Goal: Transaction & Acquisition: Purchase product/service

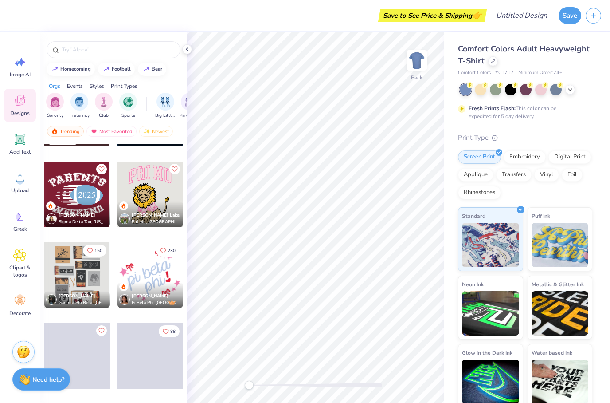
scroll to position [4201, 0]
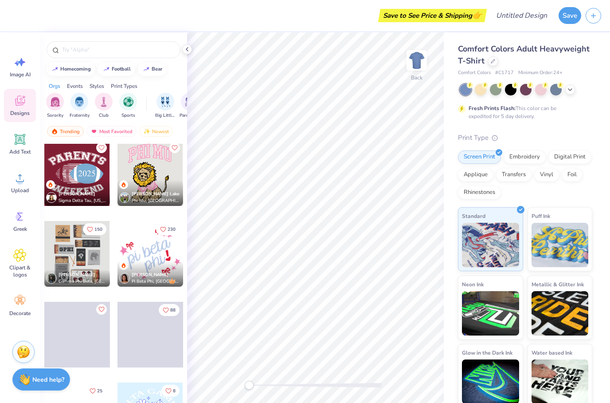
click at [157, 248] on div at bounding box center [151, 254] width 66 height 66
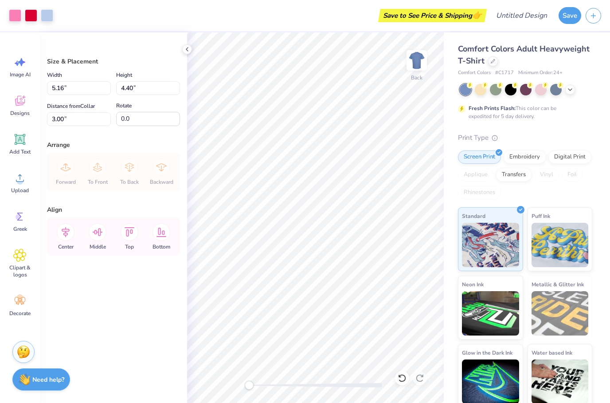
type input "8.54"
type input "7.29"
type input "3.02"
type input "11.18"
type input "9.54"
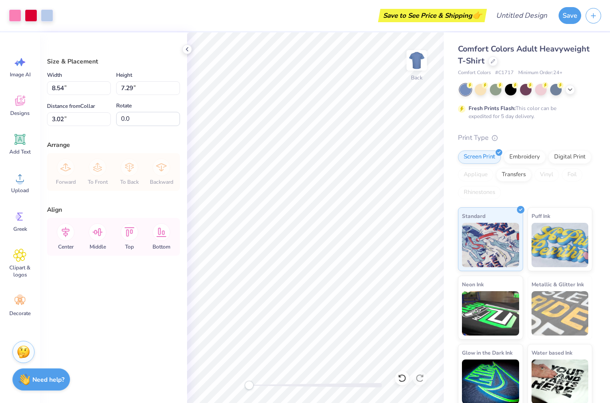
type input "3.03"
click at [181, 54] on div "Size & Placement Width 11.18 11.18 " Height 9.54 9.54 " Distance from Collar 3.…" at bounding box center [113, 217] width 147 height 370
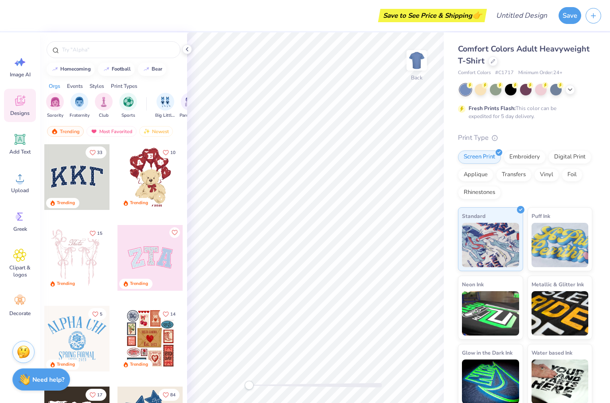
click at [16, 113] on span "Designs" at bounding box center [20, 113] width 20 height 7
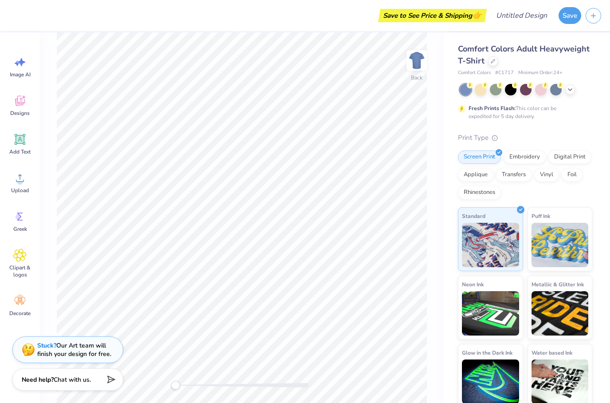
click at [21, 114] on span "Designs" at bounding box center [20, 113] width 20 height 7
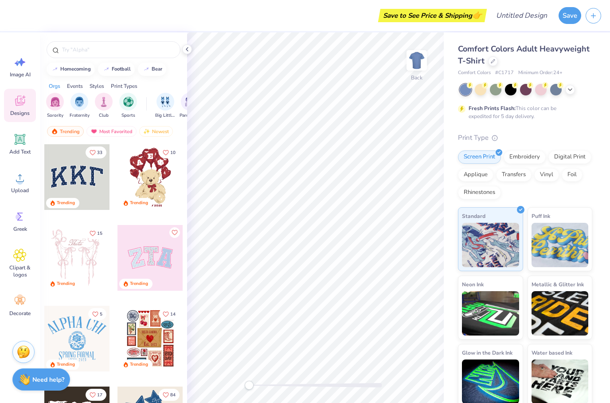
click at [19, 62] on icon at bounding box center [22, 62] width 8 height 8
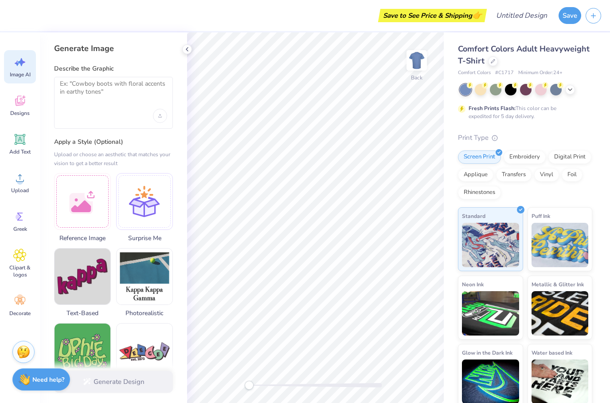
click at [24, 104] on icon at bounding box center [19, 100] width 13 height 13
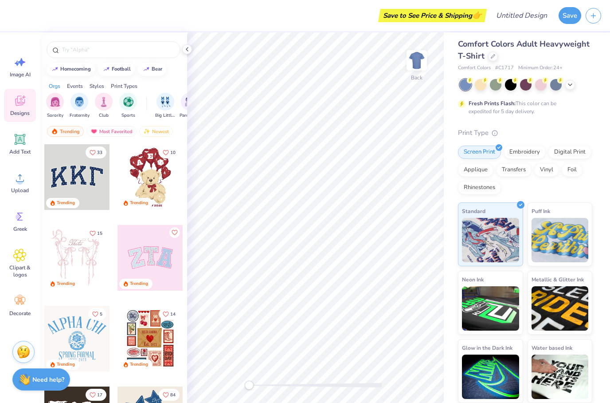
scroll to position [4, 0]
click at [23, 181] on icon at bounding box center [19, 177] width 13 height 13
click at [25, 144] on icon at bounding box center [20, 139] width 11 height 11
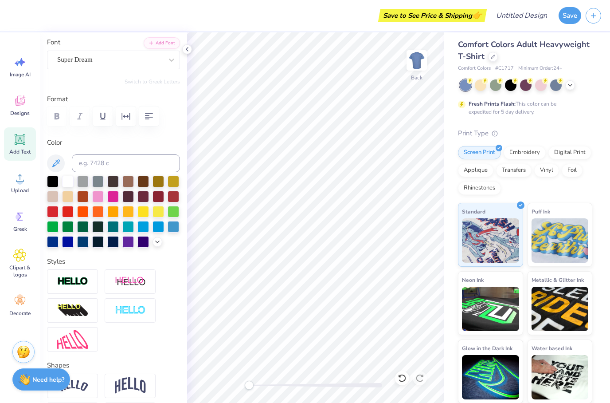
scroll to position [71, 0]
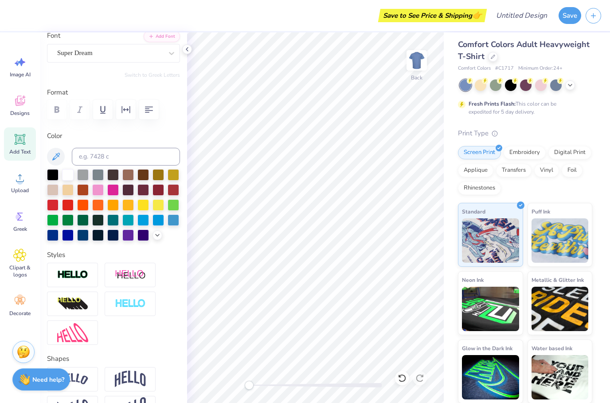
click at [18, 109] on div "Designs" at bounding box center [20, 105] width 32 height 33
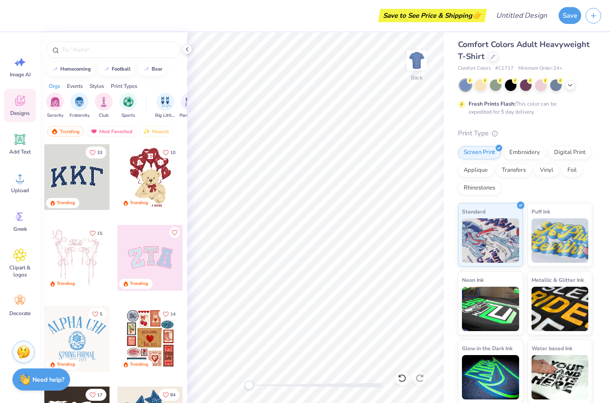
click at [24, 70] on div "Image AI" at bounding box center [20, 66] width 32 height 33
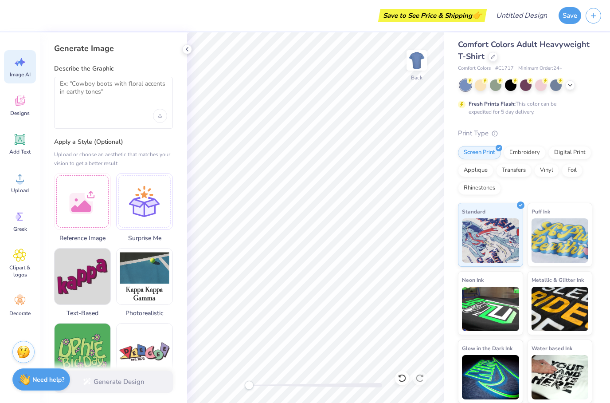
click at [19, 221] on icon at bounding box center [19, 216] width 13 height 13
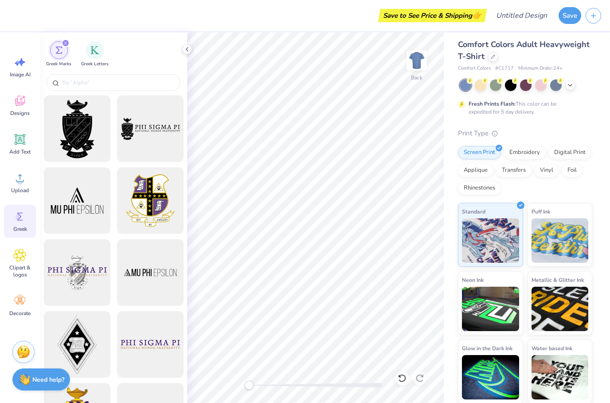
click at [67, 44] on div "filter for Greek Marks" at bounding box center [66, 43] width 8 height 8
click at [66, 41] on icon "filter for Greek Marks" at bounding box center [66, 43] width 4 height 4
click at [20, 260] on icon at bounding box center [20, 255] width 12 height 12
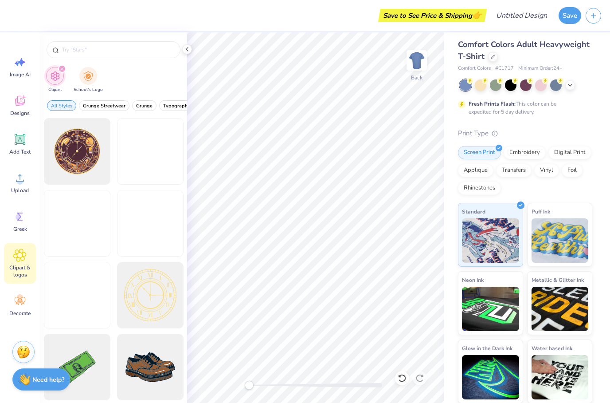
type input "`"
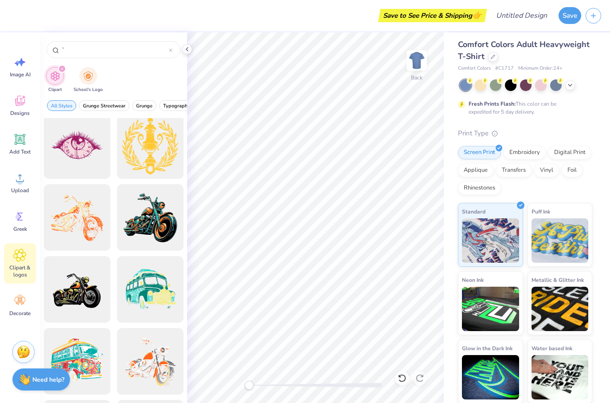
scroll to position [725, 0]
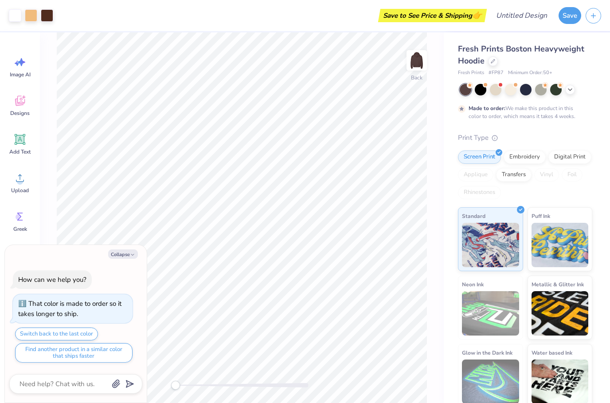
click at [127, 256] on button "Collapse" at bounding box center [123, 253] width 30 height 9
type textarea "x"
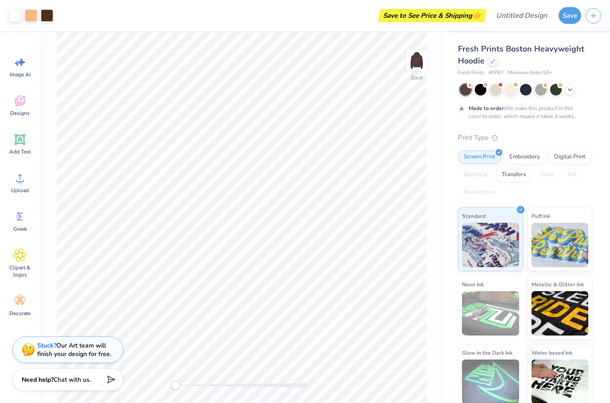
click at [423, 57] on img at bounding box center [417, 60] width 18 height 18
click at [422, 65] on img at bounding box center [417, 60] width 18 height 18
click at [571, 155] on div "Digital Print" at bounding box center [570, 156] width 43 height 13
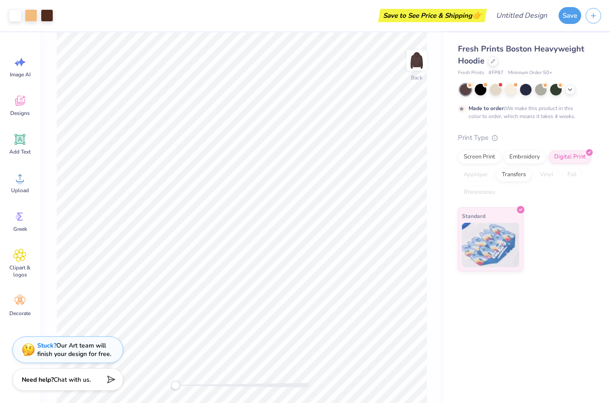
click at [484, 160] on div "Screen Print" at bounding box center [479, 156] width 43 height 13
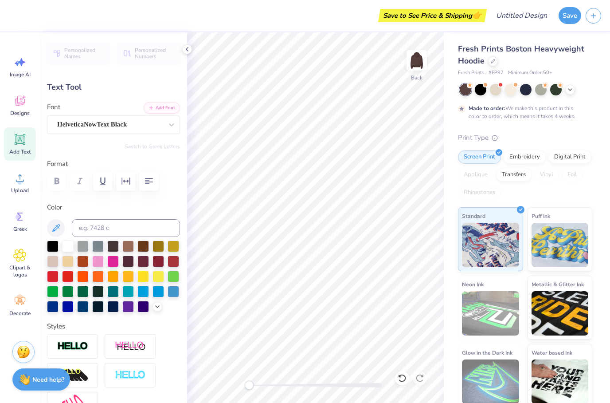
scroll to position [0, 0]
type textarea "A"
type textarea "Kappa"
type input "10.00"
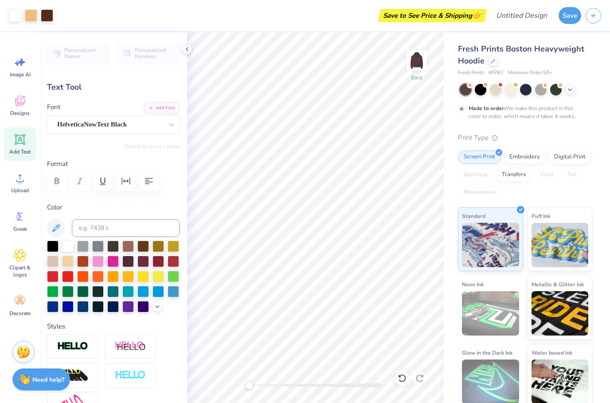
type input "1.25"
type input "5.19"
type textarea "K"
type textarea "DELTA"
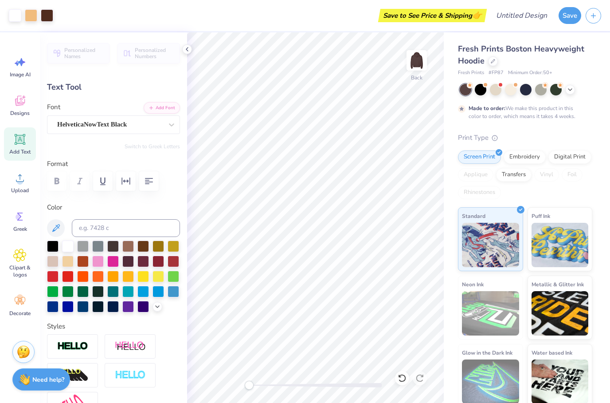
type input "5.68"
type input "1.59"
type input "3.28"
type input "5.51"
type input "1.18"
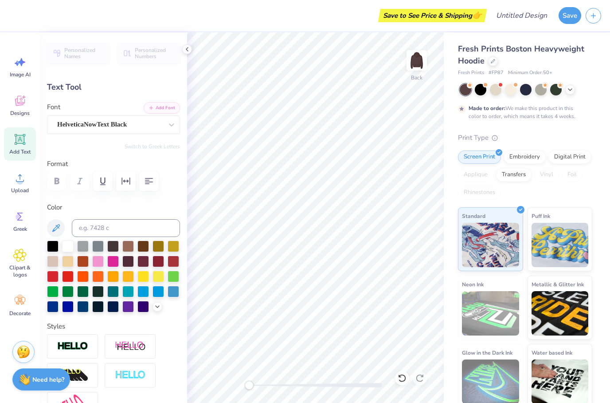
type input "5.23"
type input "5.68"
type input "1.59"
type input "3.28"
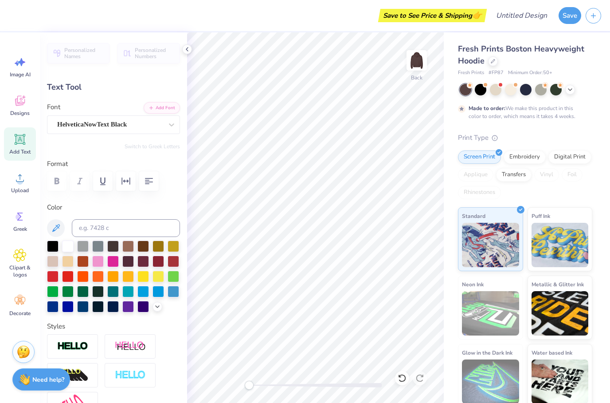
type textarea "K"
type input "5.51"
type input "1.18"
type input "5.23"
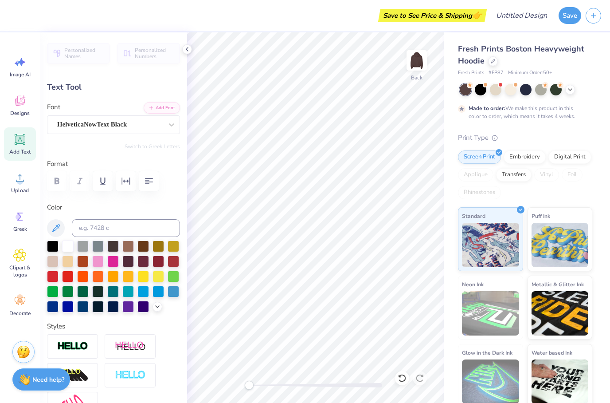
type input "9.15"
type input "1.97"
type input "4.44"
type textarea "Kappa DELTA"
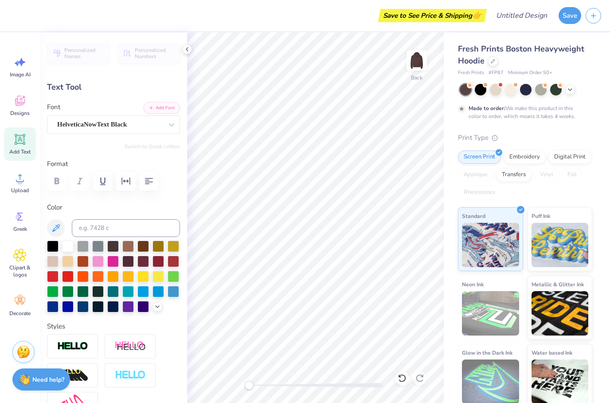
scroll to position [0, 3]
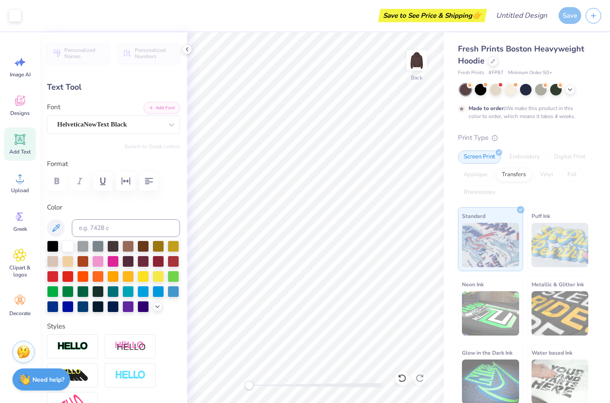
type input "18.86"
type input "2.49"
type input "4.58"
type textarea "KAPPA ELTA"
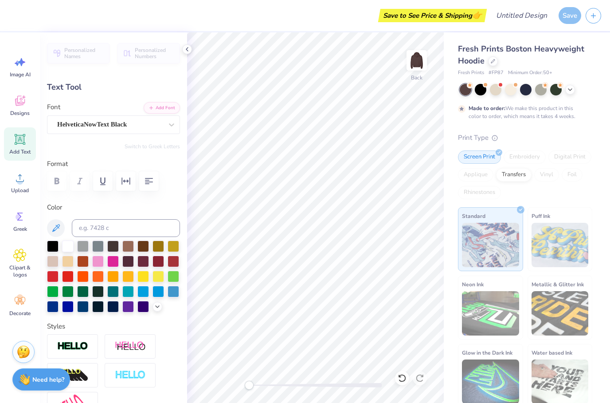
scroll to position [0, 2]
type input "17.74"
type input "1.93"
type input "4.86"
type input "14.68"
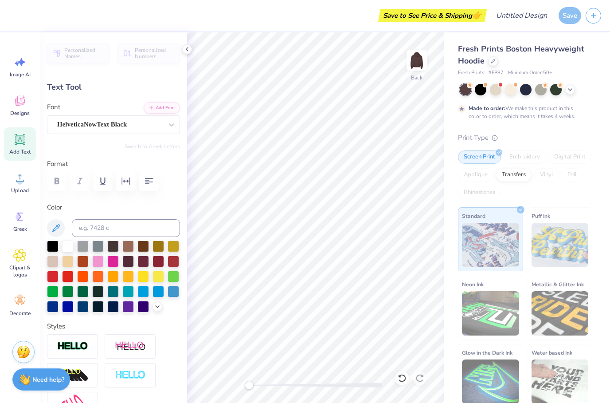
type input "1.60"
type input "5.15"
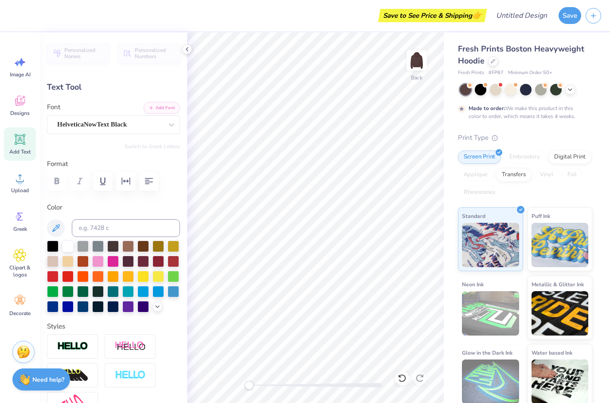
scroll to position [0, 2]
type textarea "KAPPA DELTA"
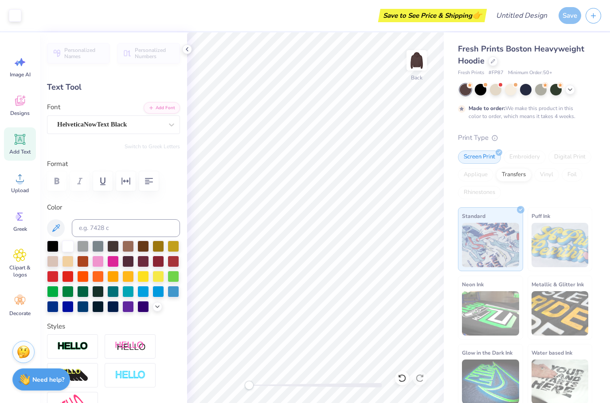
type input "16.43"
type input "4.36"
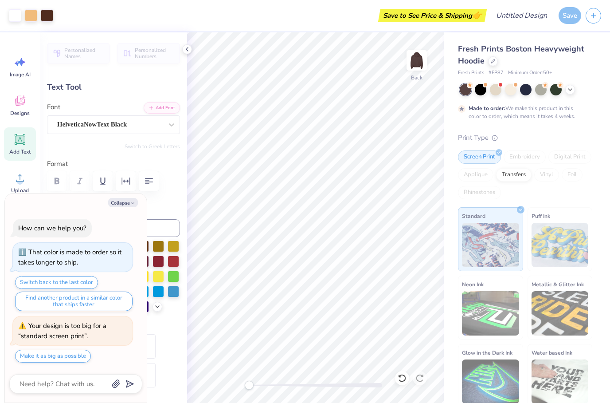
click at [124, 203] on button "Collapse" at bounding box center [123, 202] width 30 height 9
type textarea "x"
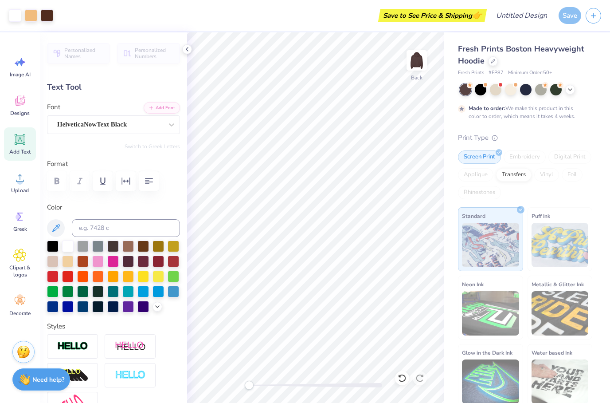
click at [491, 59] on icon at bounding box center [493, 61] width 4 height 4
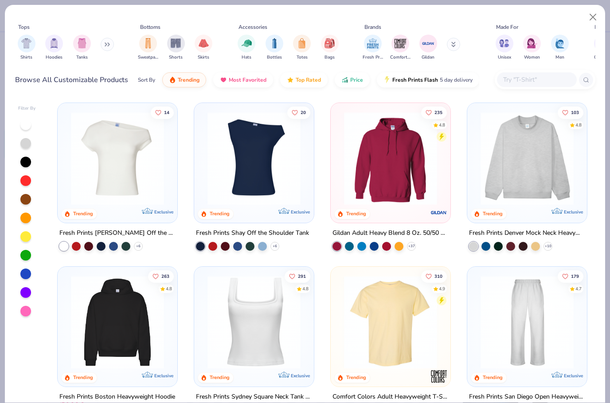
click at [256, 180] on img at bounding box center [254, 158] width 102 height 93
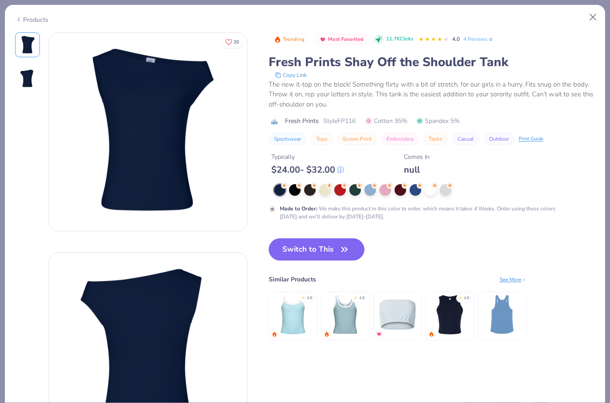
click at [308, 186] on div at bounding box center [310, 190] width 12 height 12
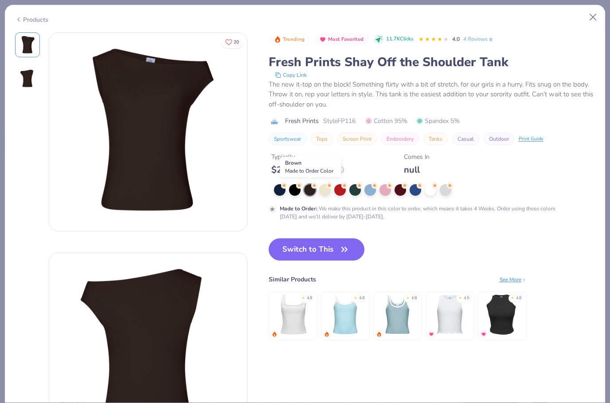
click at [343, 245] on icon "button" at bounding box center [344, 249] width 12 height 12
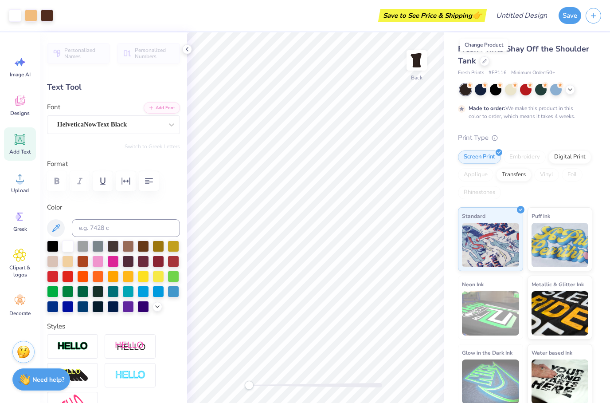
click at [480, 58] on div at bounding box center [485, 61] width 10 height 10
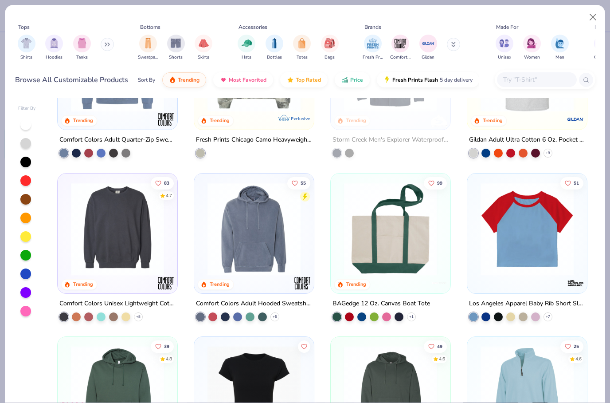
click at [524, 85] on input "text" at bounding box center [536, 79] width 68 height 10
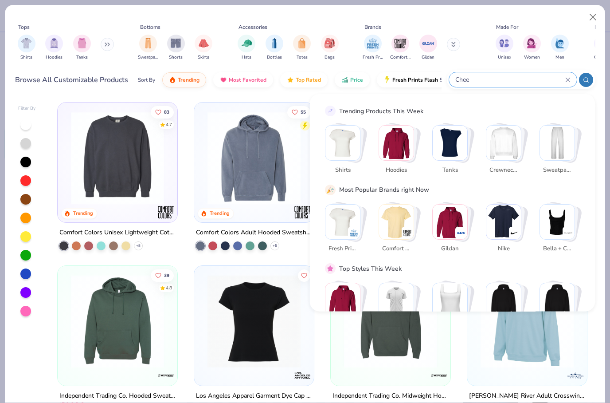
scroll to position [2291, 0]
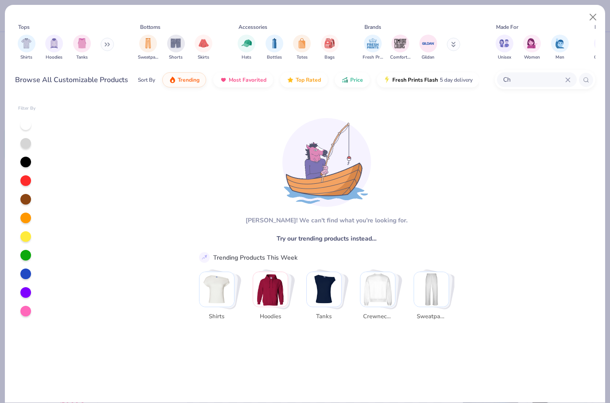
type input "C"
type input "tank"
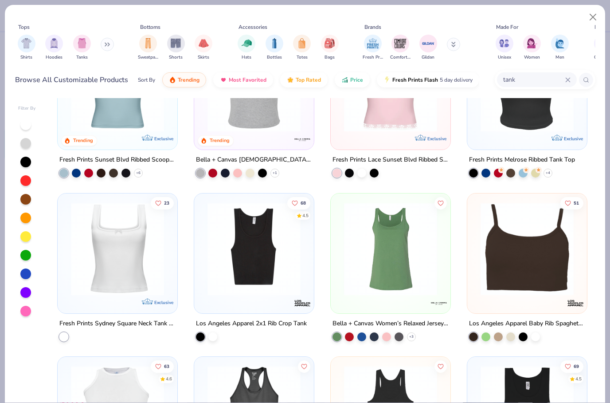
scroll to position [239, 0]
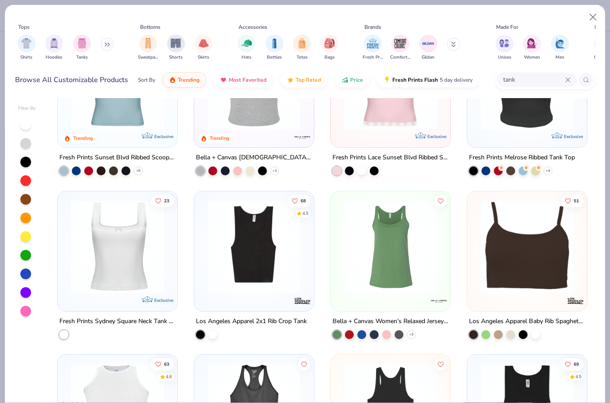
click at [402, 112] on img at bounding box center [391, 82] width 102 height 93
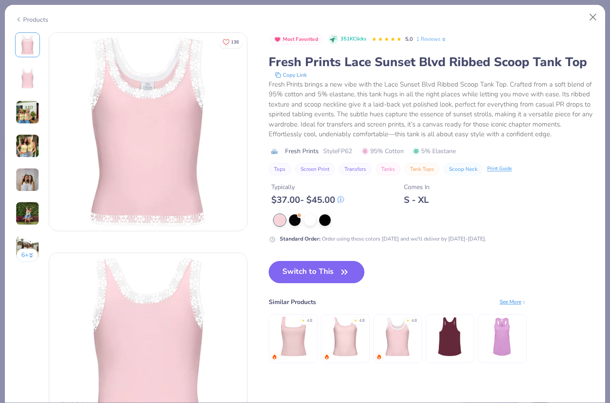
click at [307, 216] on div at bounding box center [310, 220] width 12 height 12
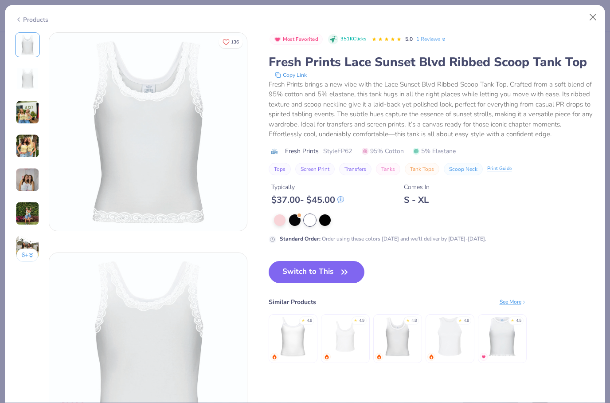
click at [277, 217] on div at bounding box center [280, 220] width 12 height 12
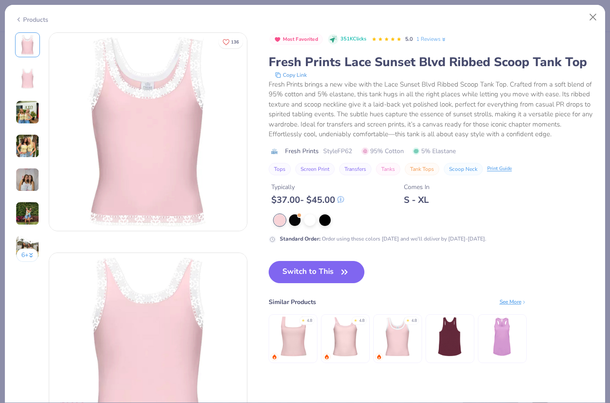
click at [310, 214] on div at bounding box center [310, 220] width 12 height 12
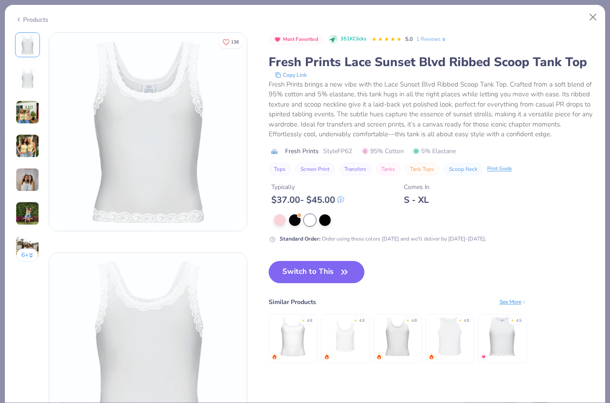
click at [389, 341] on img at bounding box center [397, 336] width 42 height 42
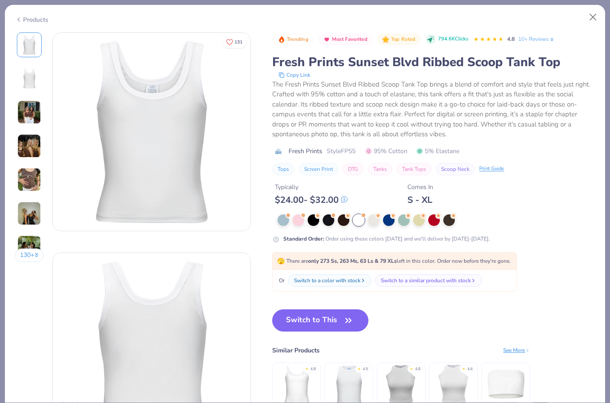
click at [279, 216] on div at bounding box center [284, 220] width 12 height 12
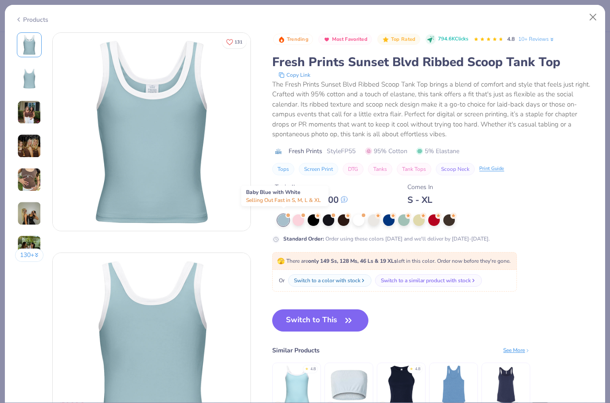
click at [31, 173] on img at bounding box center [29, 180] width 24 height 24
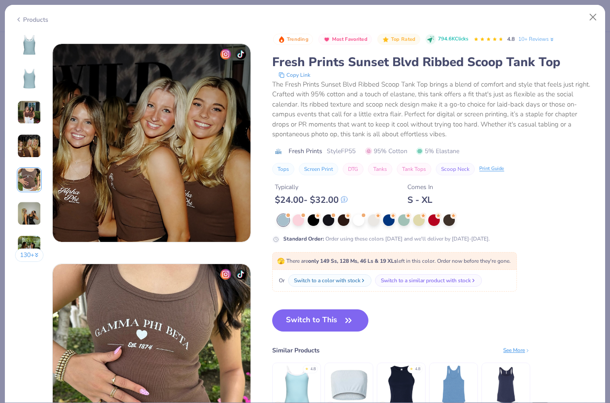
scroll to position [880, 0]
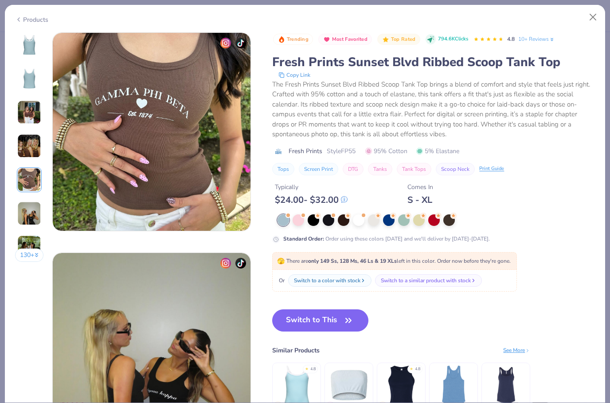
click at [341, 219] on div at bounding box center [344, 220] width 12 height 12
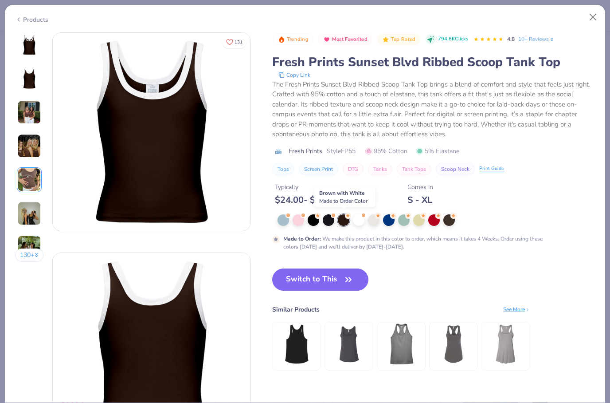
click at [23, 17] on div "Products" at bounding box center [31, 19] width 33 height 9
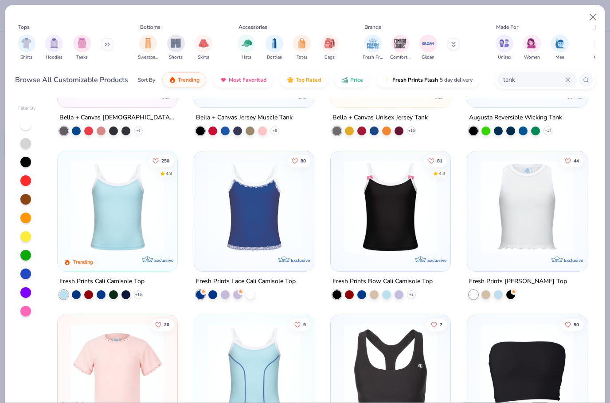
scroll to position [2096, 0]
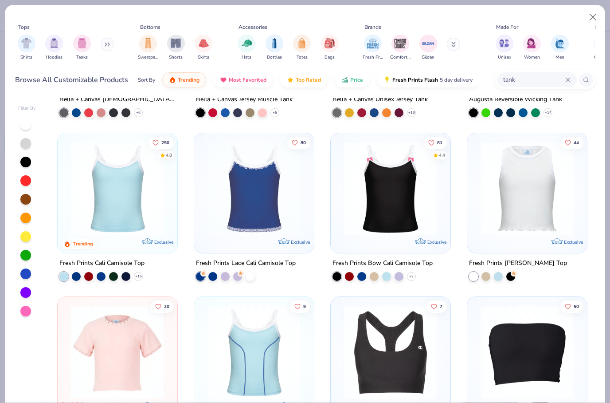
click at [250, 273] on div at bounding box center [250, 275] width 9 height 9
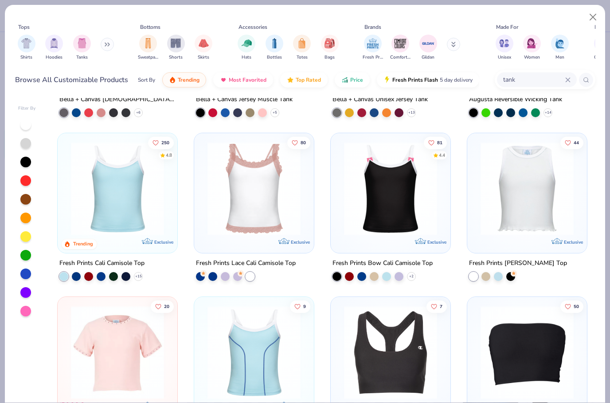
click at [223, 274] on div at bounding box center [225, 275] width 9 height 9
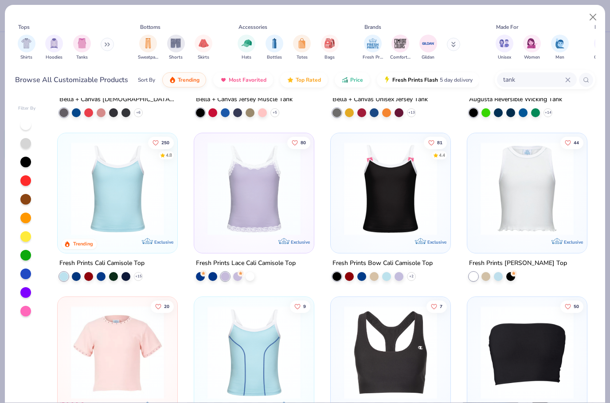
click at [211, 275] on div at bounding box center [212, 275] width 9 height 9
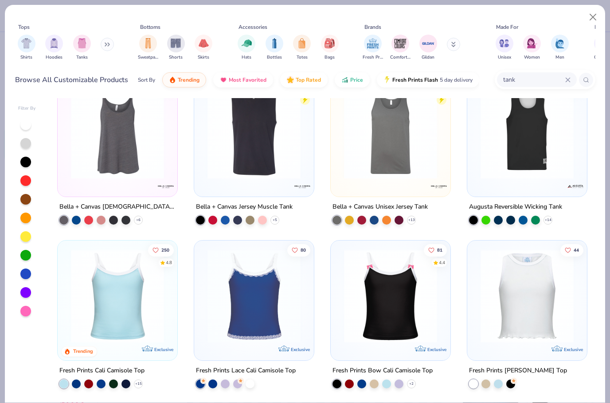
scroll to position [1942, 0]
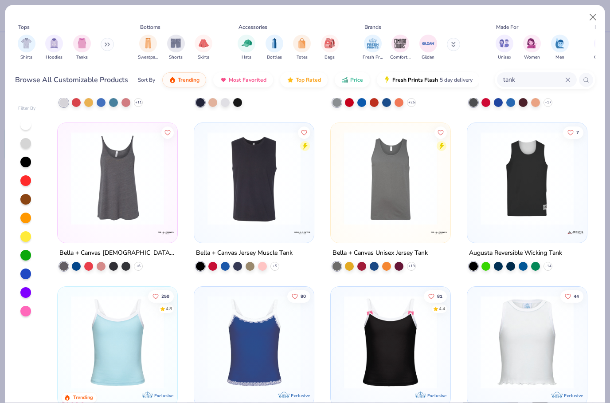
click at [265, 339] on img at bounding box center [254, 341] width 102 height 93
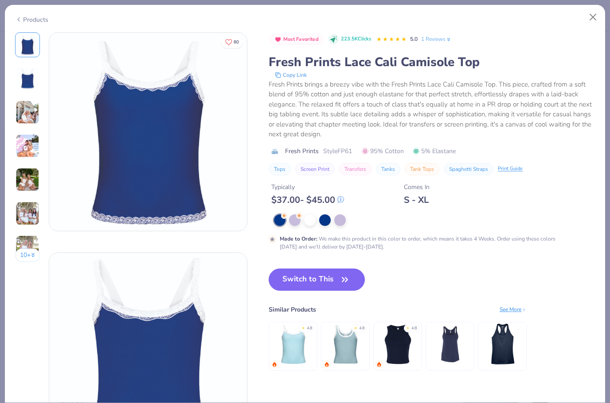
click at [315, 214] on div at bounding box center [310, 220] width 12 height 12
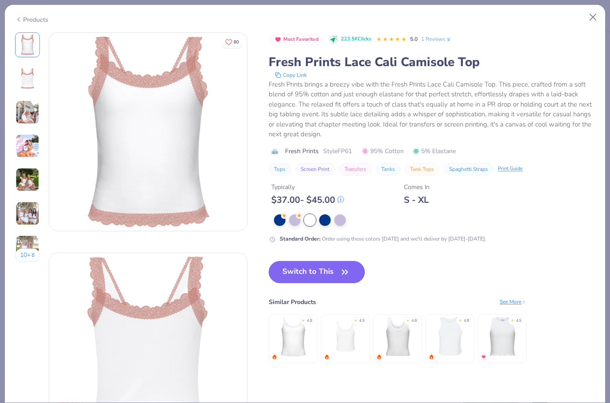
click at [293, 217] on div at bounding box center [295, 220] width 12 height 12
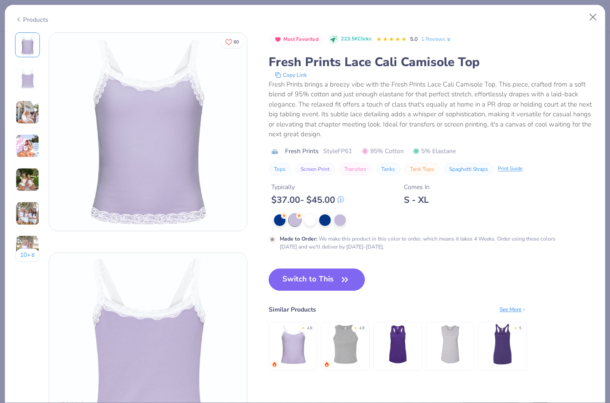
click at [336, 217] on div at bounding box center [340, 220] width 12 height 12
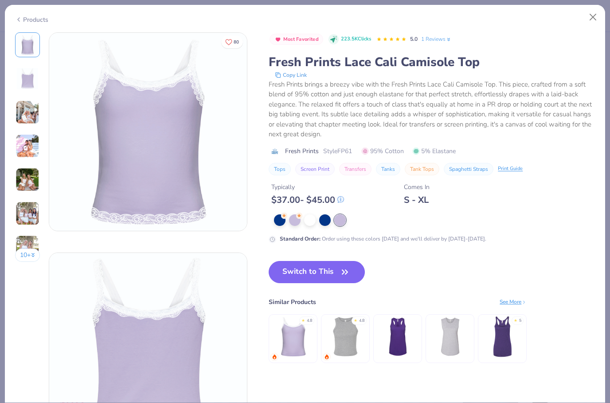
click at [327, 214] on div at bounding box center [325, 220] width 12 height 12
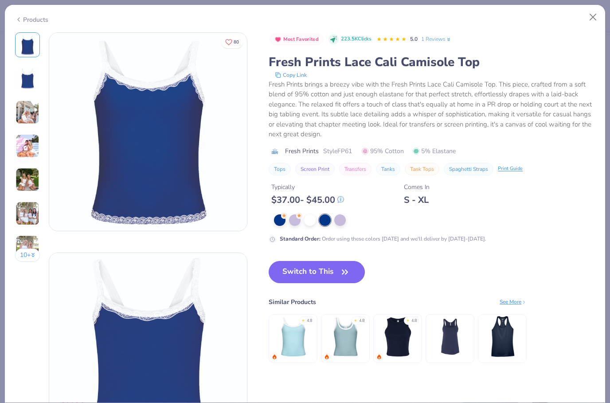
click at [310, 216] on div at bounding box center [310, 220] width 12 height 12
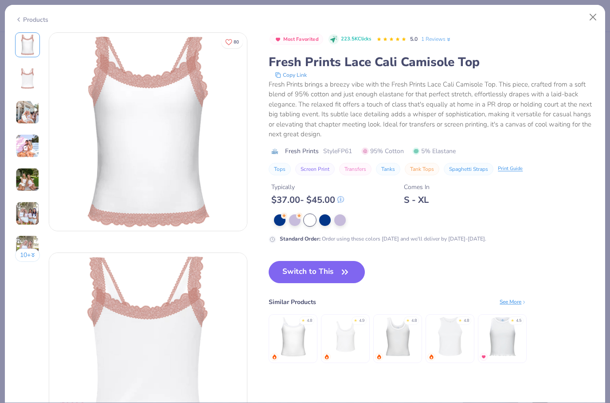
click at [290, 219] on div at bounding box center [295, 220] width 12 height 12
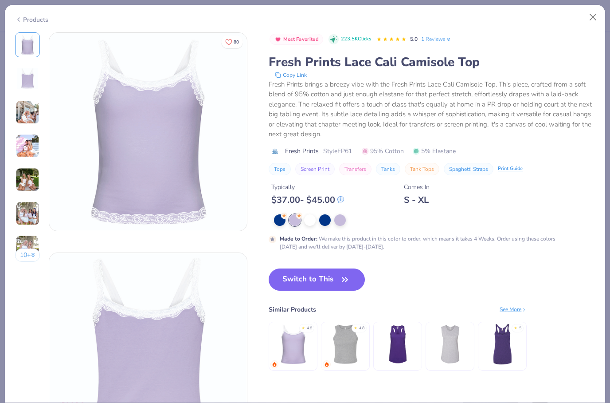
click at [279, 221] on div at bounding box center [280, 220] width 12 height 12
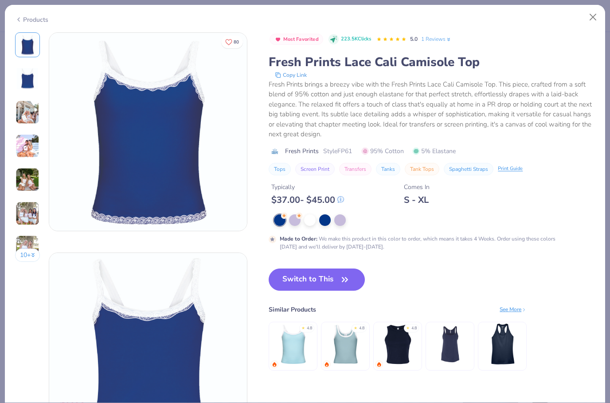
click at [300, 344] on img at bounding box center [293, 344] width 42 height 42
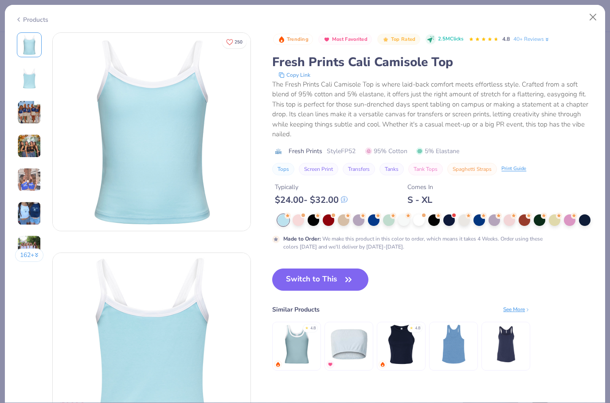
click at [396, 212] on circle at bounding box center [393, 215] width 6 height 6
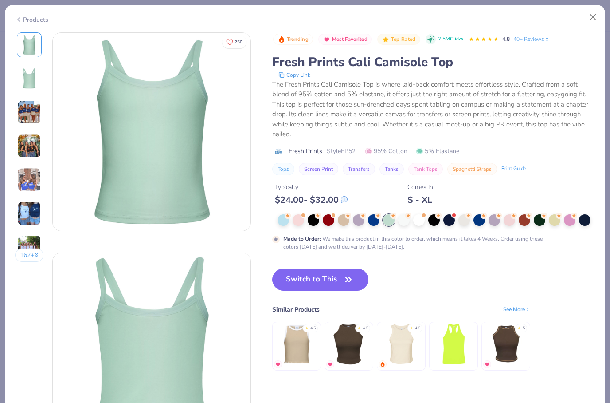
click at [435, 214] on div at bounding box center [434, 220] width 12 height 12
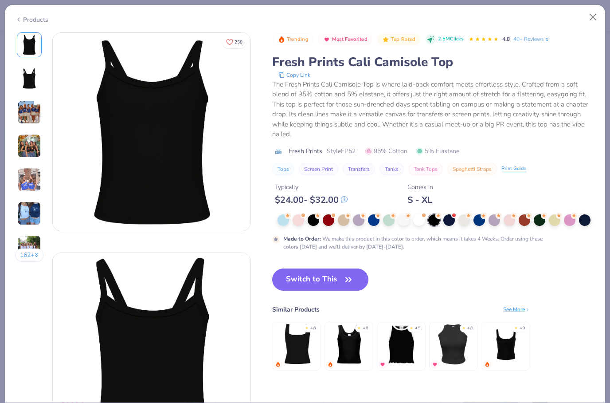
click at [317, 214] on div at bounding box center [314, 220] width 12 height 12
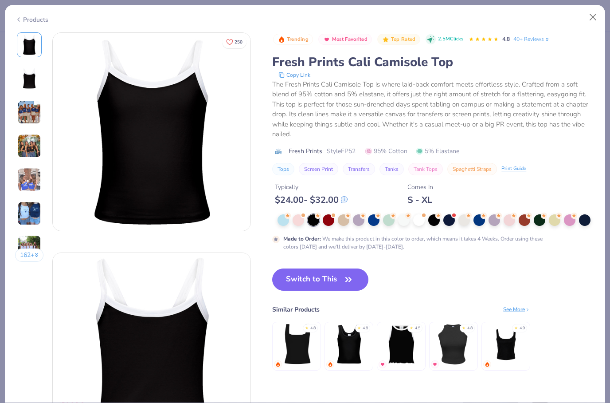
click at [556, 214] on div at bounding box center [555, 220] width 12 height 12
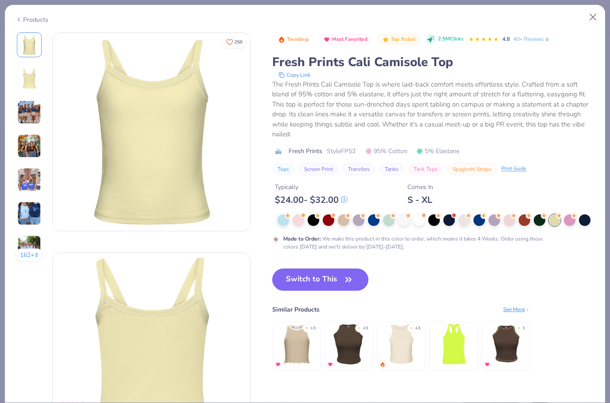
click at [344, 214] on div at bounding box center [344, 220] width 12 height 12
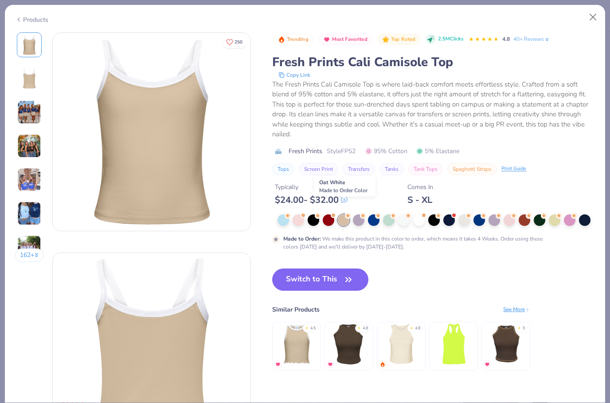
click at [349, 273] on icon "button" at bounding box center [348, 279] width 12 height 12
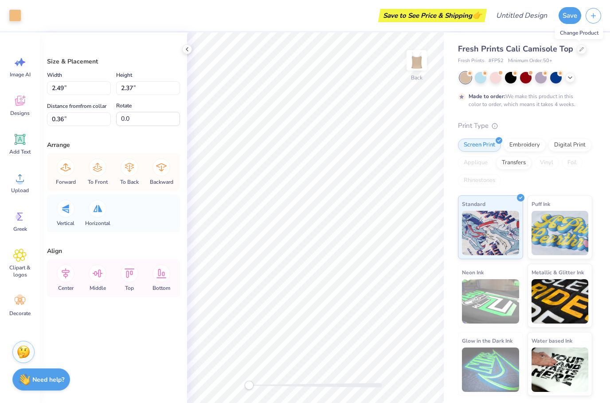
click at [512, 73] on div at bounding box center [511, 78] width 12 height 12
type input "2.44"
type input "2.31"
type input "0.42"
type input "2.49"
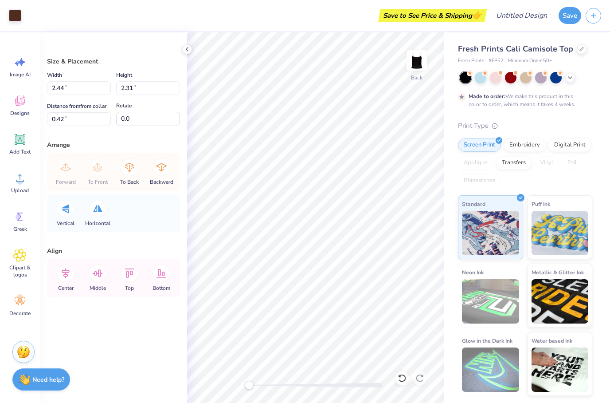
type input "2.37"
type input "0.36"
type input "2.44"
type input "2.31"
type input "0.42"
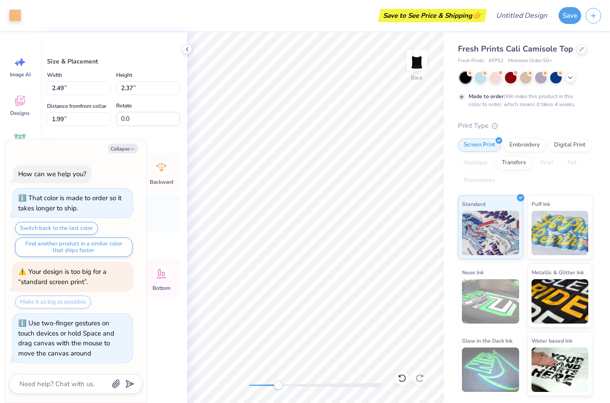
type textarea "x"
type input "2.44"
type input "2.31"
type input "2.05"
type textarea "x"
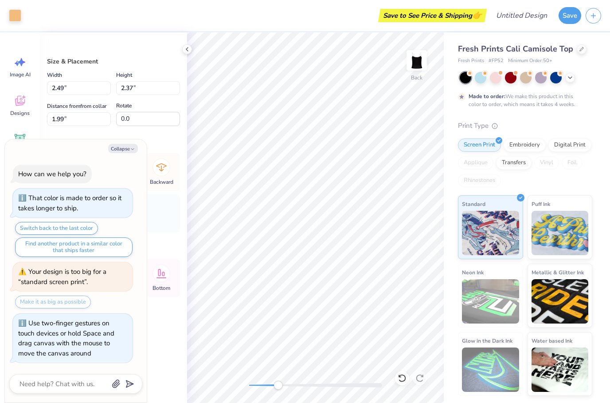
type input "2.44"
type input "2.31"
type input "2.05"
type textarea "x"
type input "3.71"
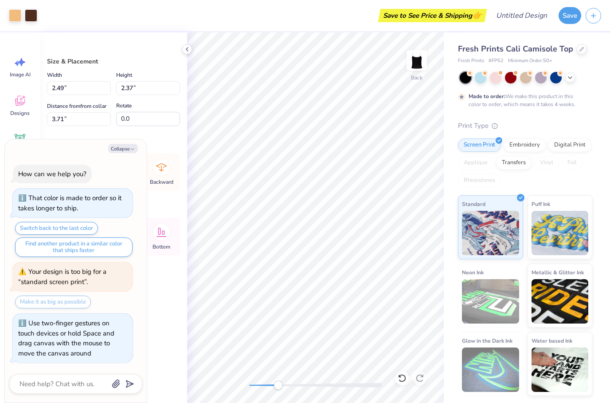
type textarea "x"
type input "1.99"
type textarea "x"
type input "2.49"
type input "2.37"
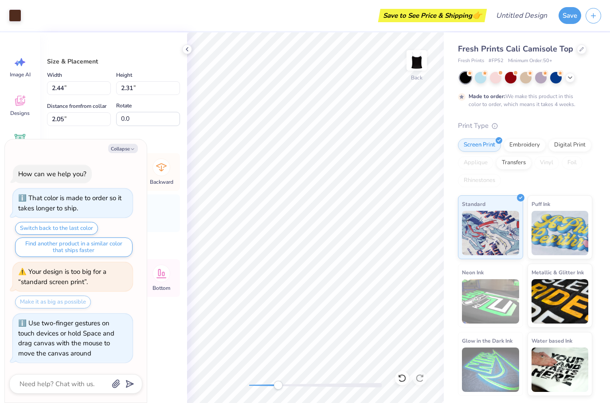
type input "1.99"
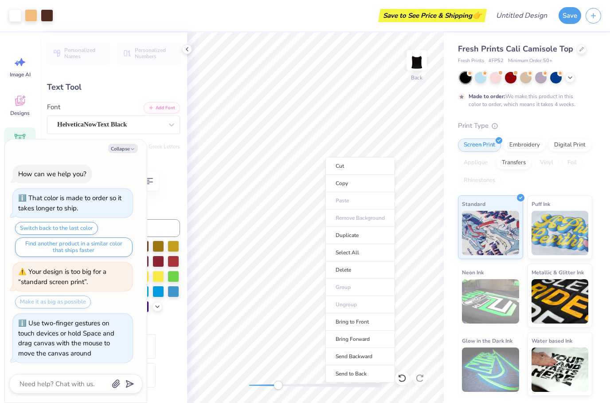
click at [286, 20] on div "Save to See Price & Shipping 👉" at bounding box center [271, 15] width 427 height 31
click at [207, 22] on div "Save to See Price & Shipping 👉" at bounding box center [271, 15] width 427 height 31
click at [187, 47] on icon at bounding box center [187, 49] width 7 height 7
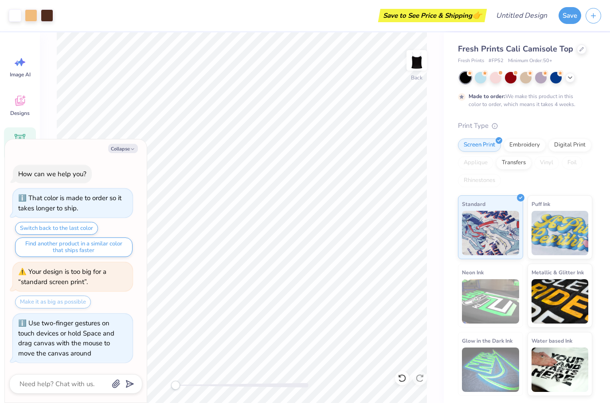
click at [126, 149] on button "Collapse" at bounding box center [123, 148] width 30 height 9
type textarea "x"
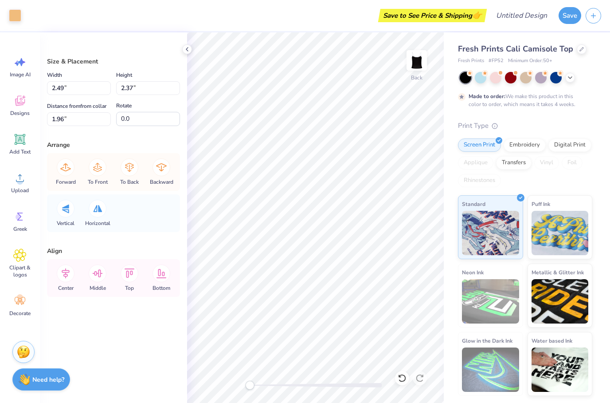
click at [188, 48] on icon at bounding box center [187, 49] width 7 height 7
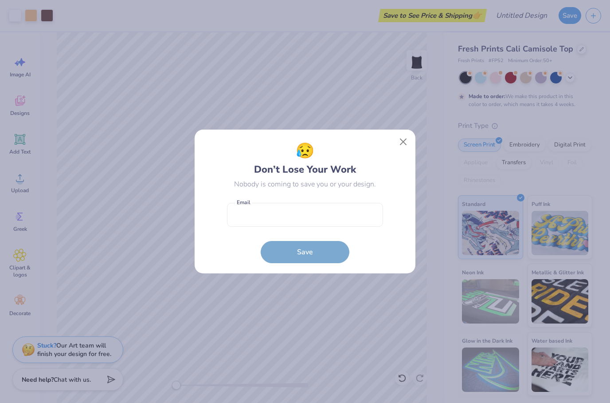
click at [401, 144] on button "Close" at bounding box center [403, 141] width 17 height 17
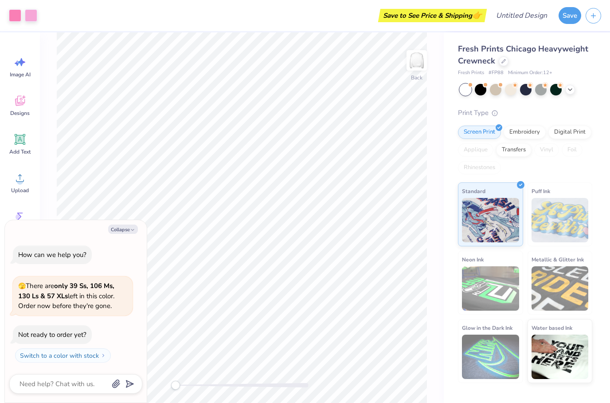
click at [114, 226] on button "Collapse" at bounding box center [123, 228] width 30 height 9
type textarea "x"
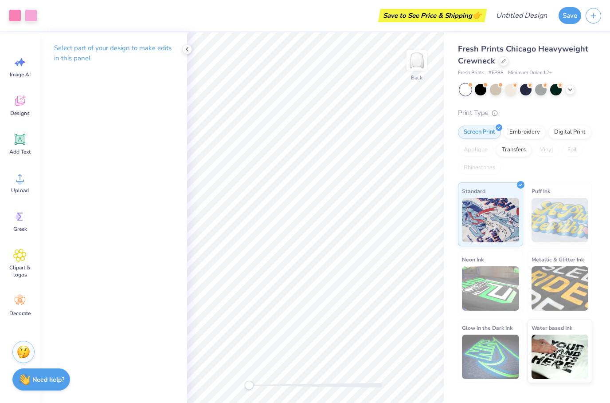
click at [501, 58] on div at bounding box center [504, 61] width 10 height 10
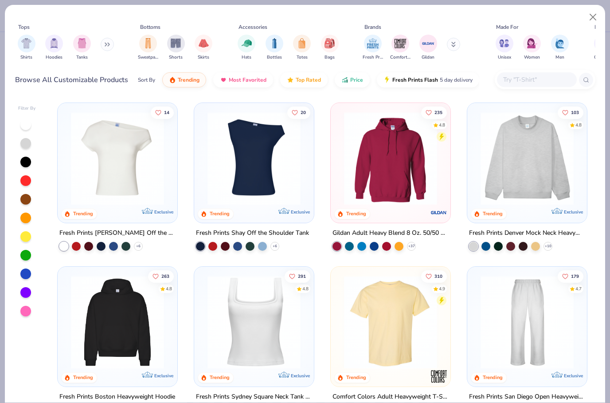
click at [251, 161] on img at bounding box center [254, 158] width 102 height 93
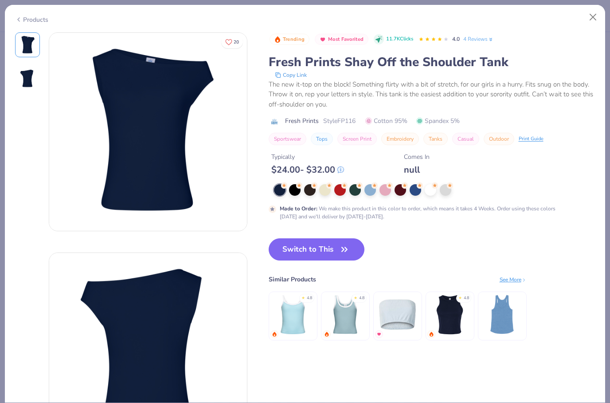
click at [597, 13] on button "Close" at bounding box center [593, 17] width 17 height 17
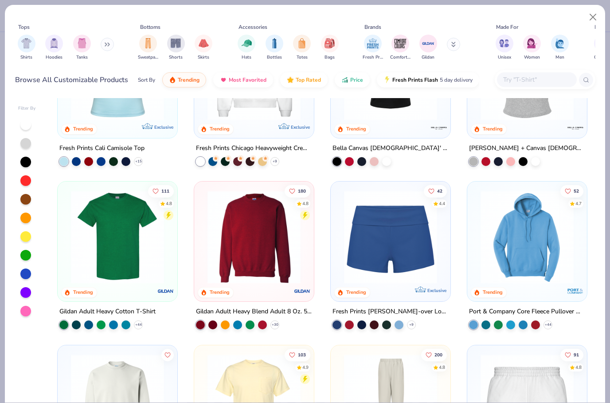
scroll to position [480, 0]
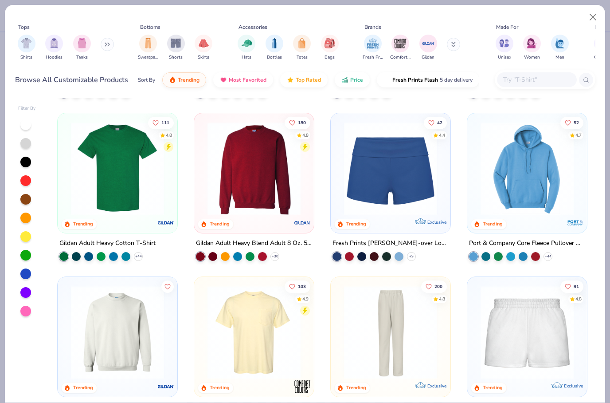
click at [533, 79] on input "text" at bounding box center [536, 79] width 68 height 10
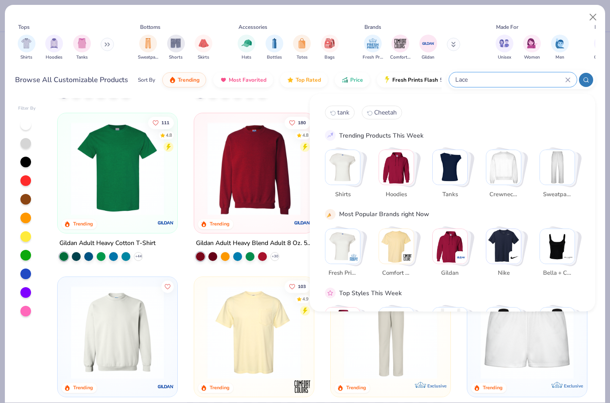
type input "Lace"
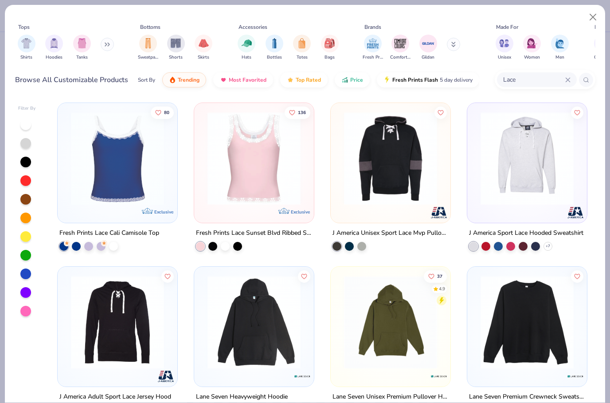
scroll to position [0, 0]
click at [253, 189] on img at bounding box center [254, 158] width 102 height 93
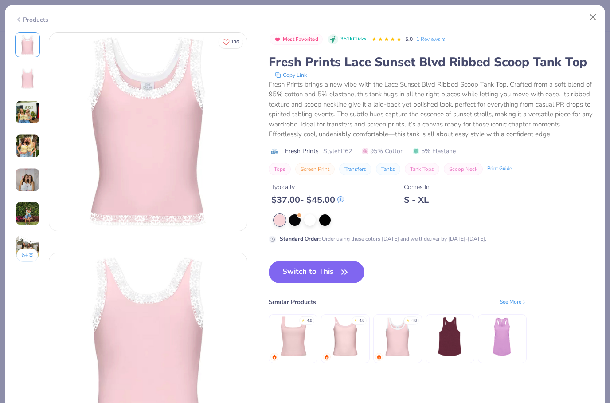
click at [588, 19] on button "Close" at bounding box center [593, 17] width 17 height 17
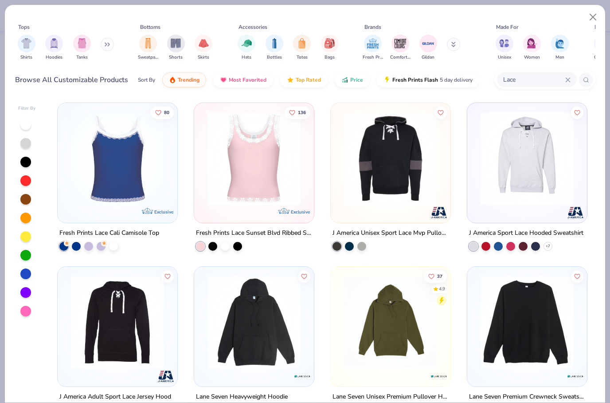
click at [130, 174] on img at bounding box center [118, 158] width 102 height 93
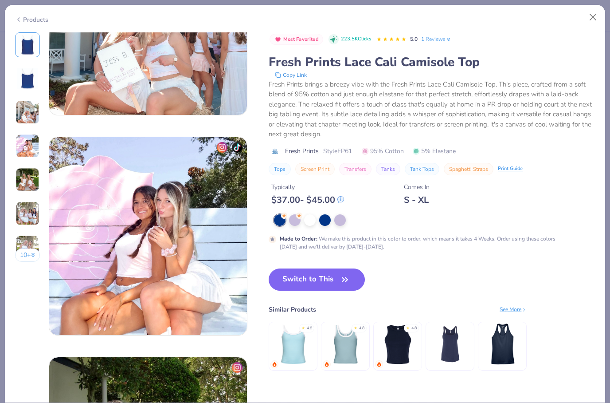
scroll to position [595, 0]
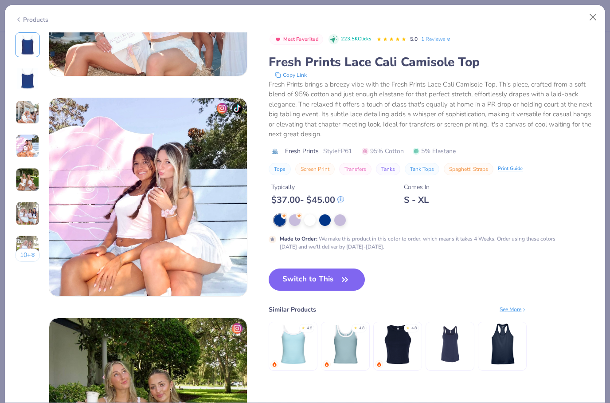
click at [312, 219] on div at bounding box center [310, 220] width 12 height 12
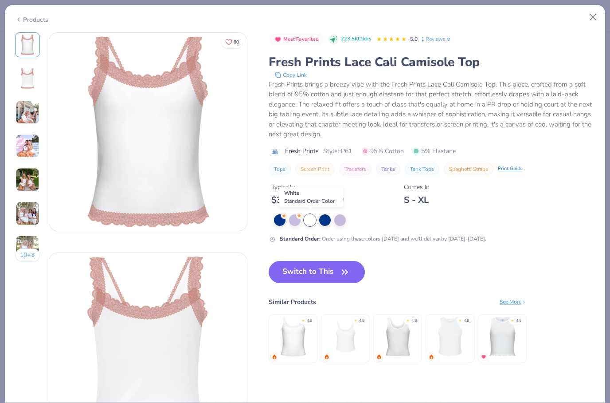
click at [333, 272] on button "Switch to This" at bounding box center [317, 272] width 96 height 22
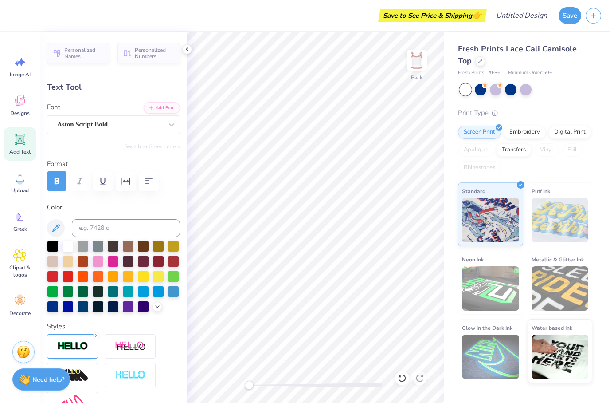
type input "4.70"
type input "1.83"
type input "3.89"
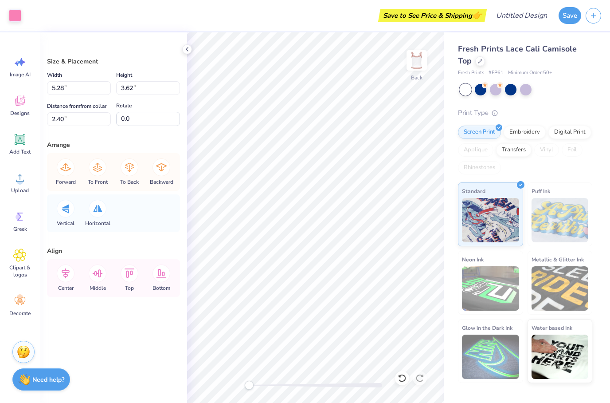
type input "2.50"
